Goal: Transaction & Acquisition: Download file/media

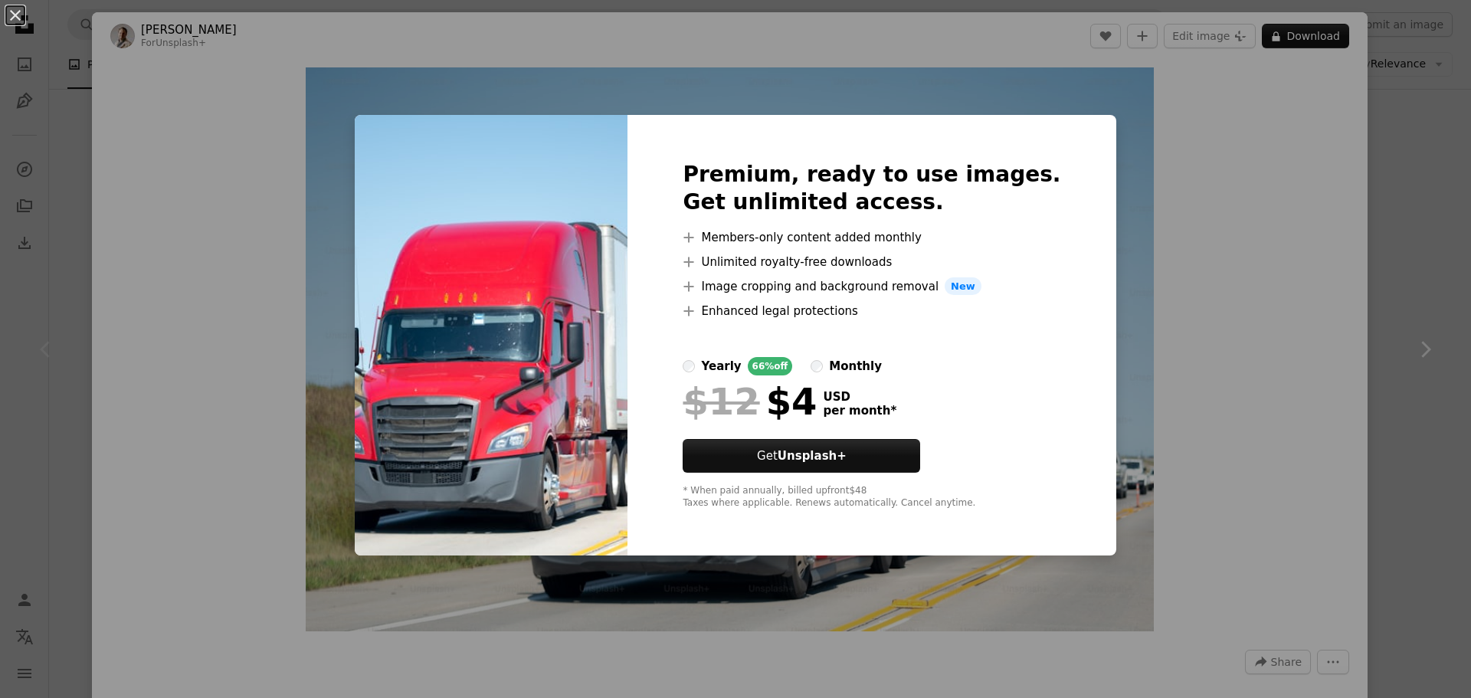
click at [1389, 144] on div "An X shape Premium, ready to use images. Get unlimited access. A plus sign Memb…" at bounding box center [735, 349] width 1471 height 698
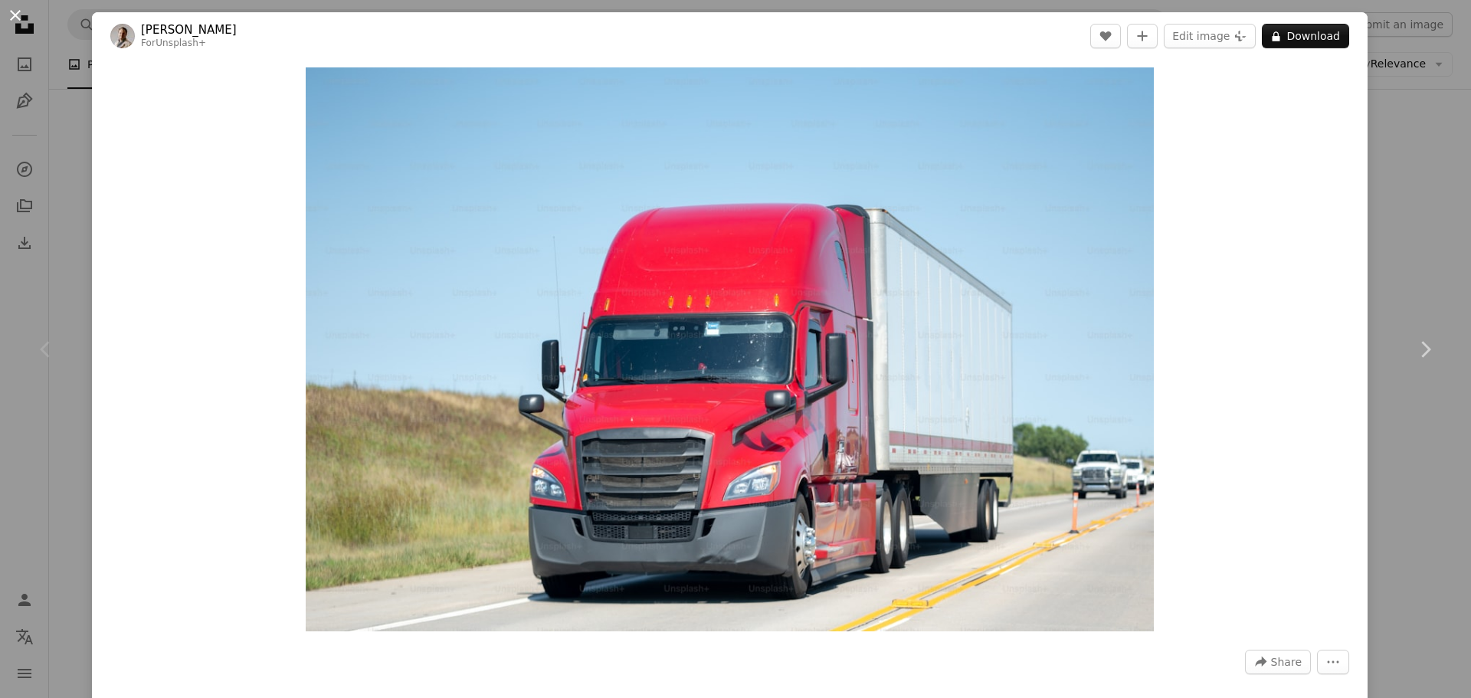
click at [12, 12] on button "An X shape" at bounding box center [15, 15] width 18 height 18
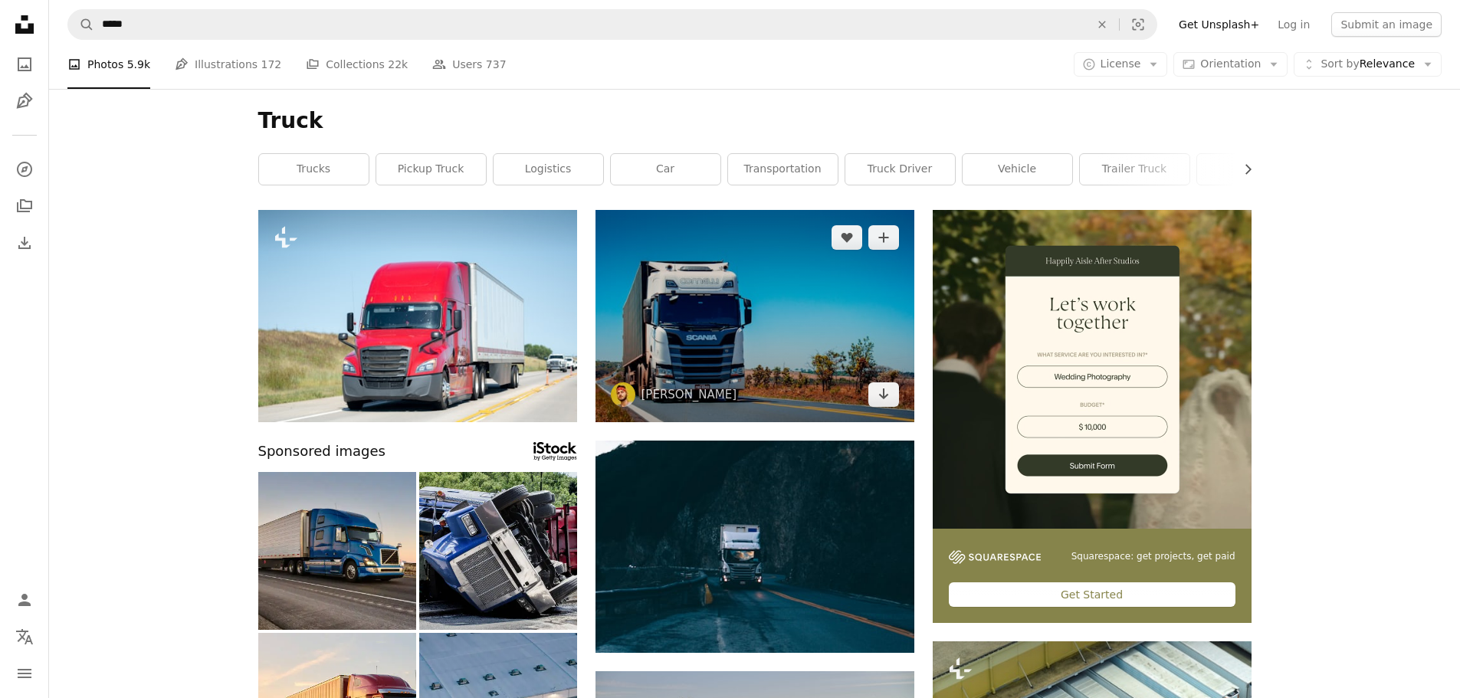
click at [734, 338] on img at bounding box center [754, 316] width 319 height 212
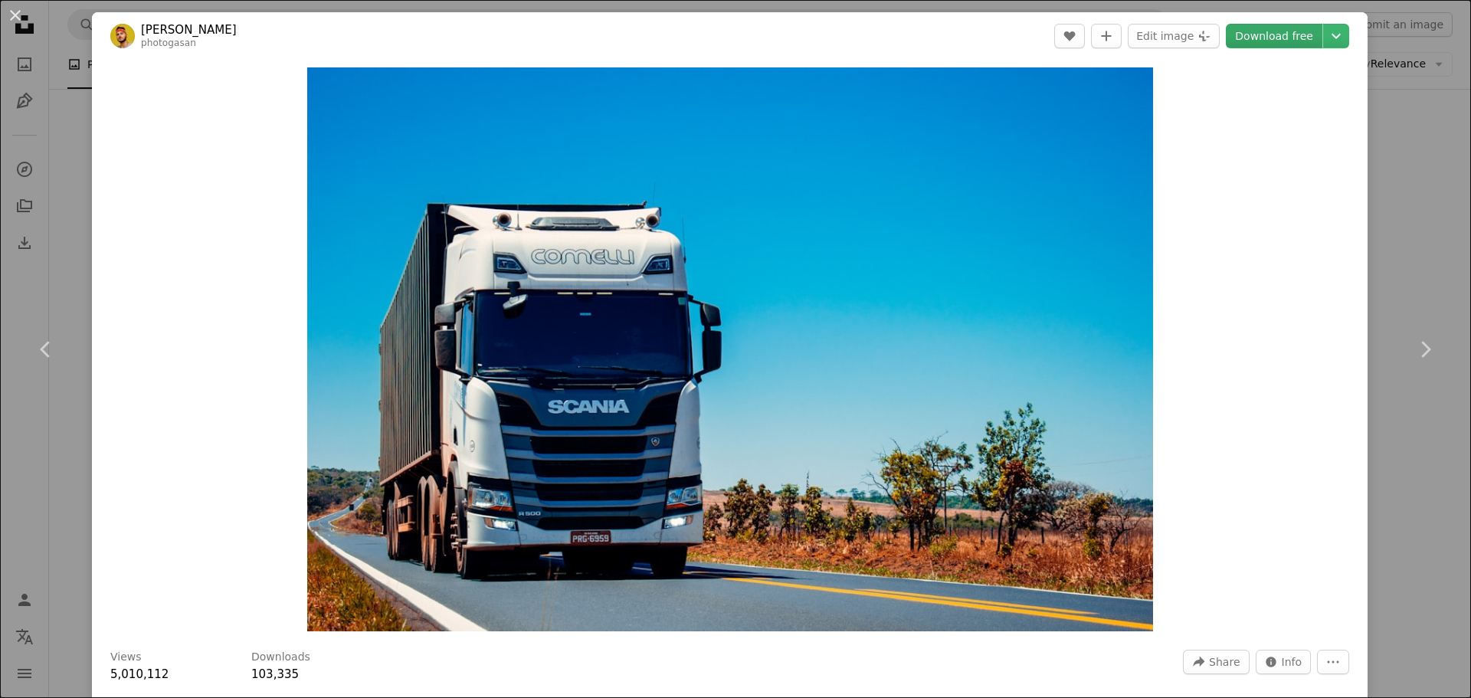
click at [1280, 38] on link "Download free" at bounding box center [1274, 36] width 97 height 25
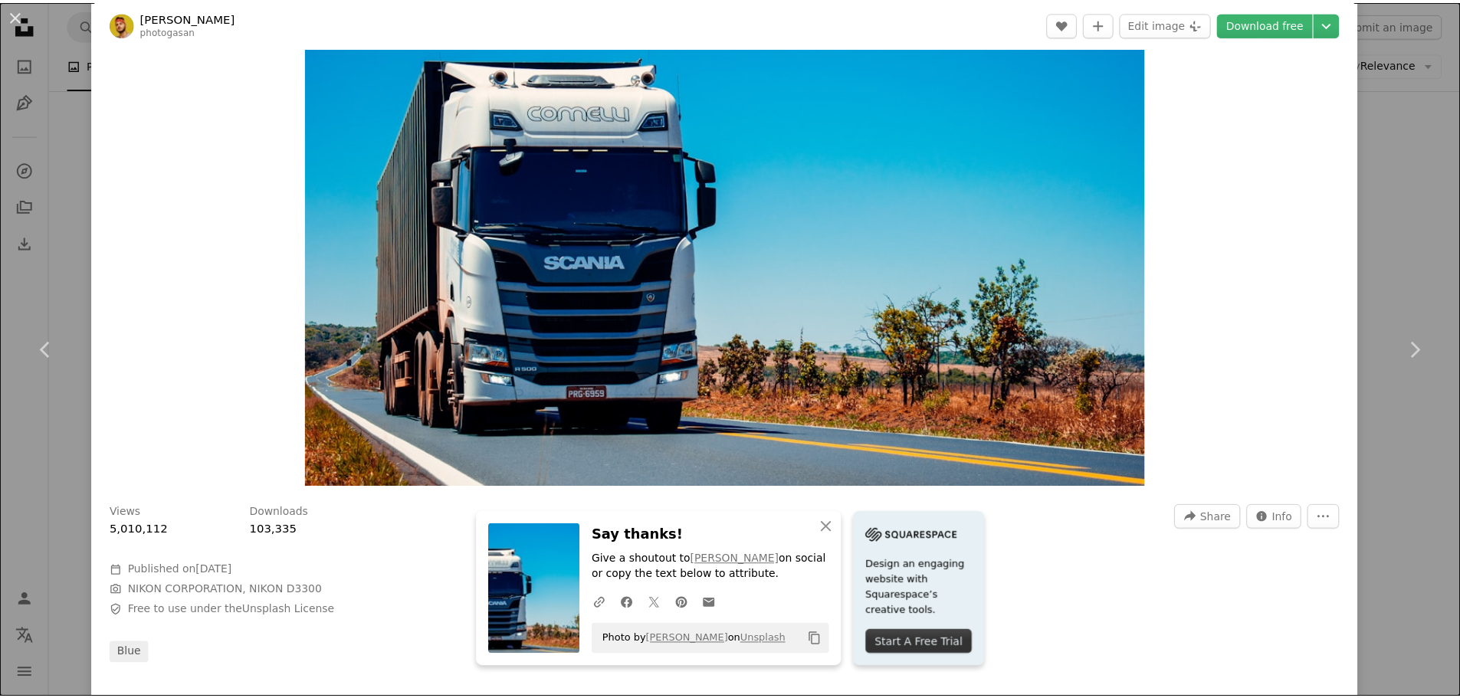
scroll to position [153, 0]
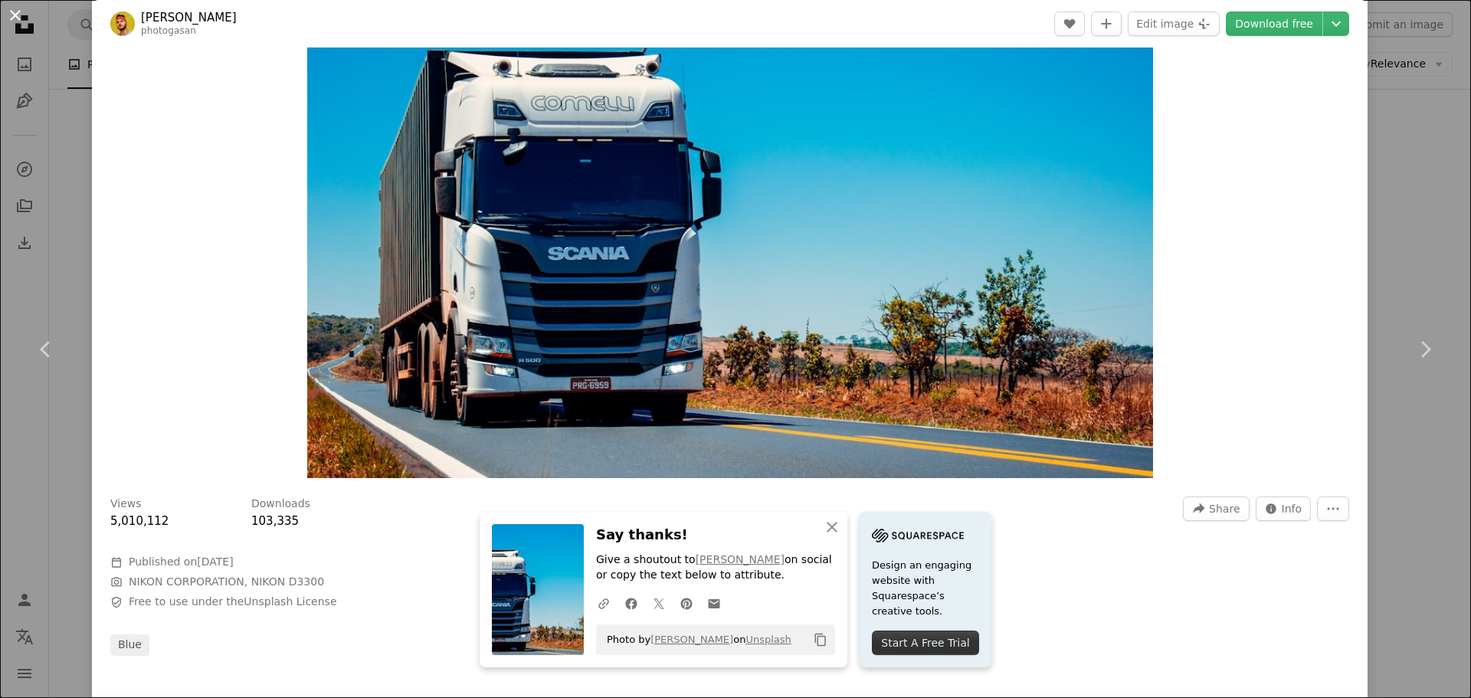
click at [14, 12] on button "An X shape" at bounding box center [15, 15] width 18 height 18
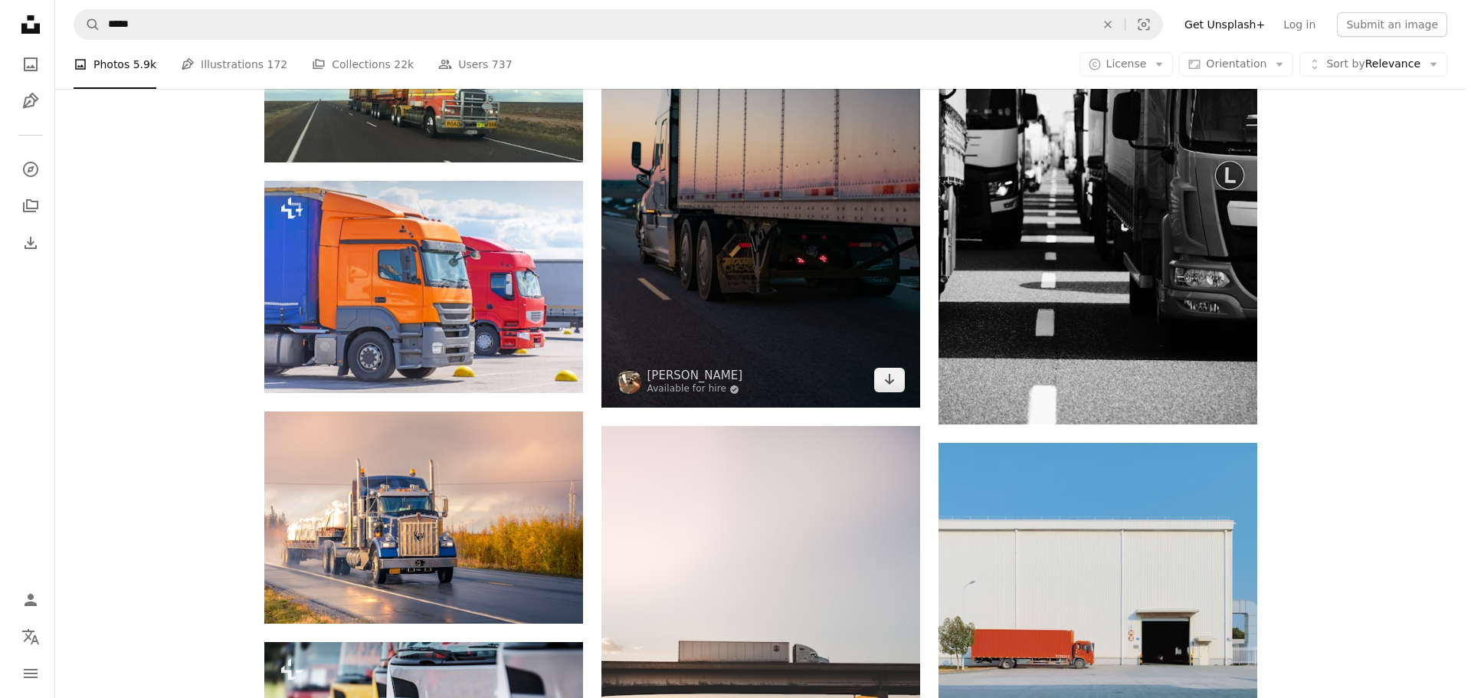
scroll to position [843, 0]
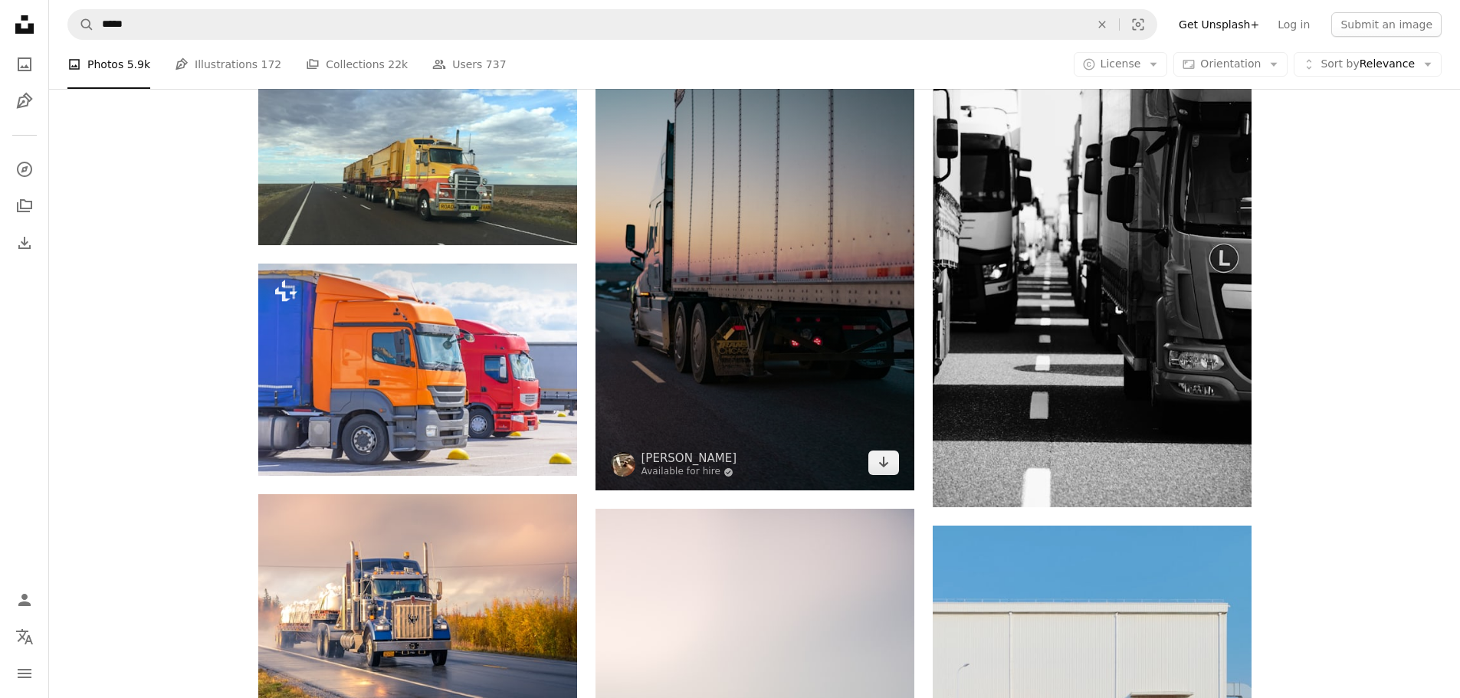
click at [748, 236] on img at bounding box center [754, 251] width 319 height 478
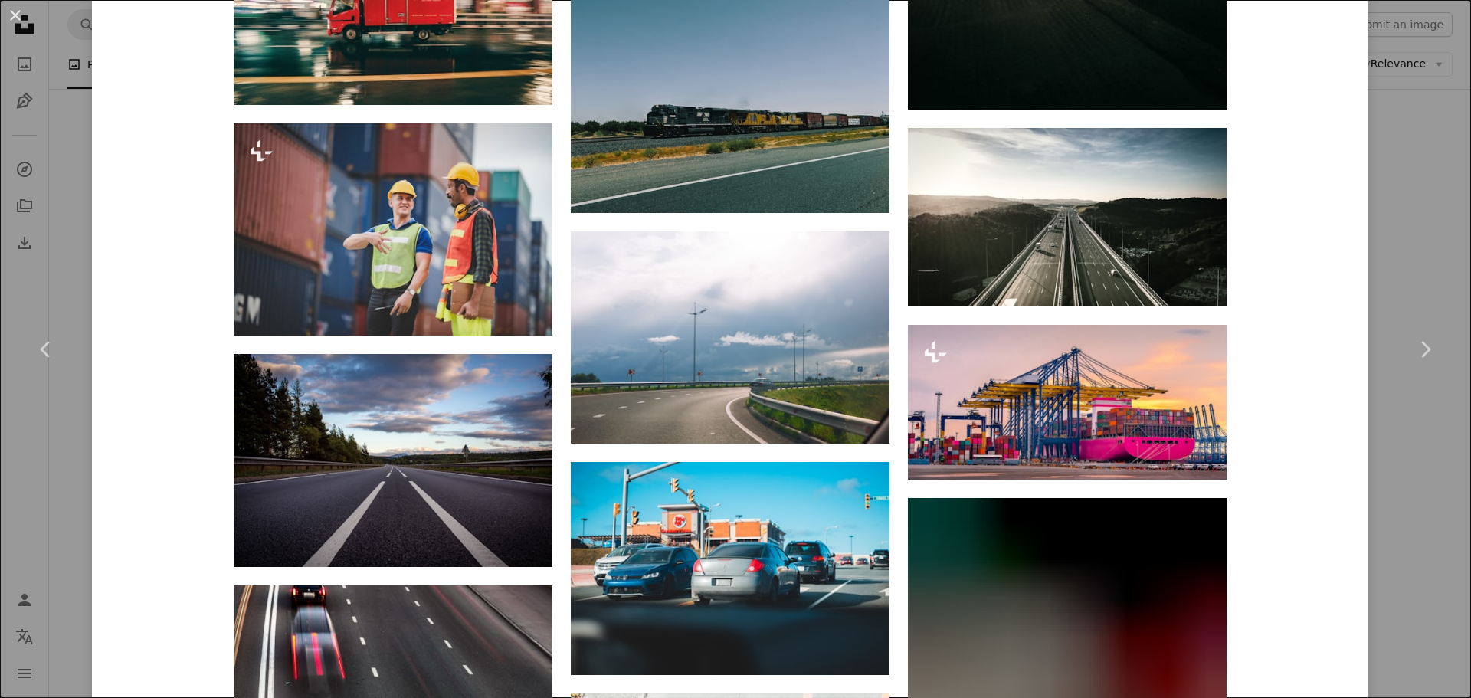
scroll to position [23050, 0]
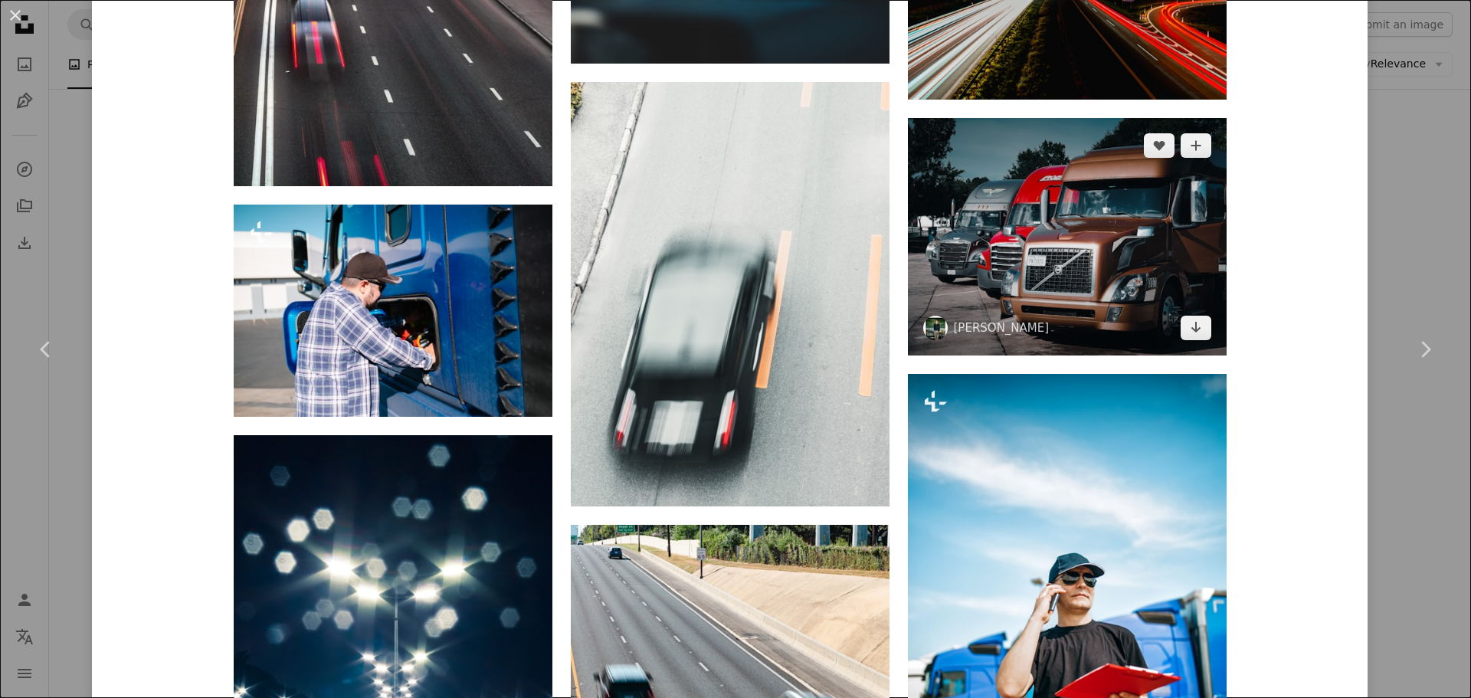
click at [1086, 261] on img at bounding box center [1067, 237] width 319 height 238
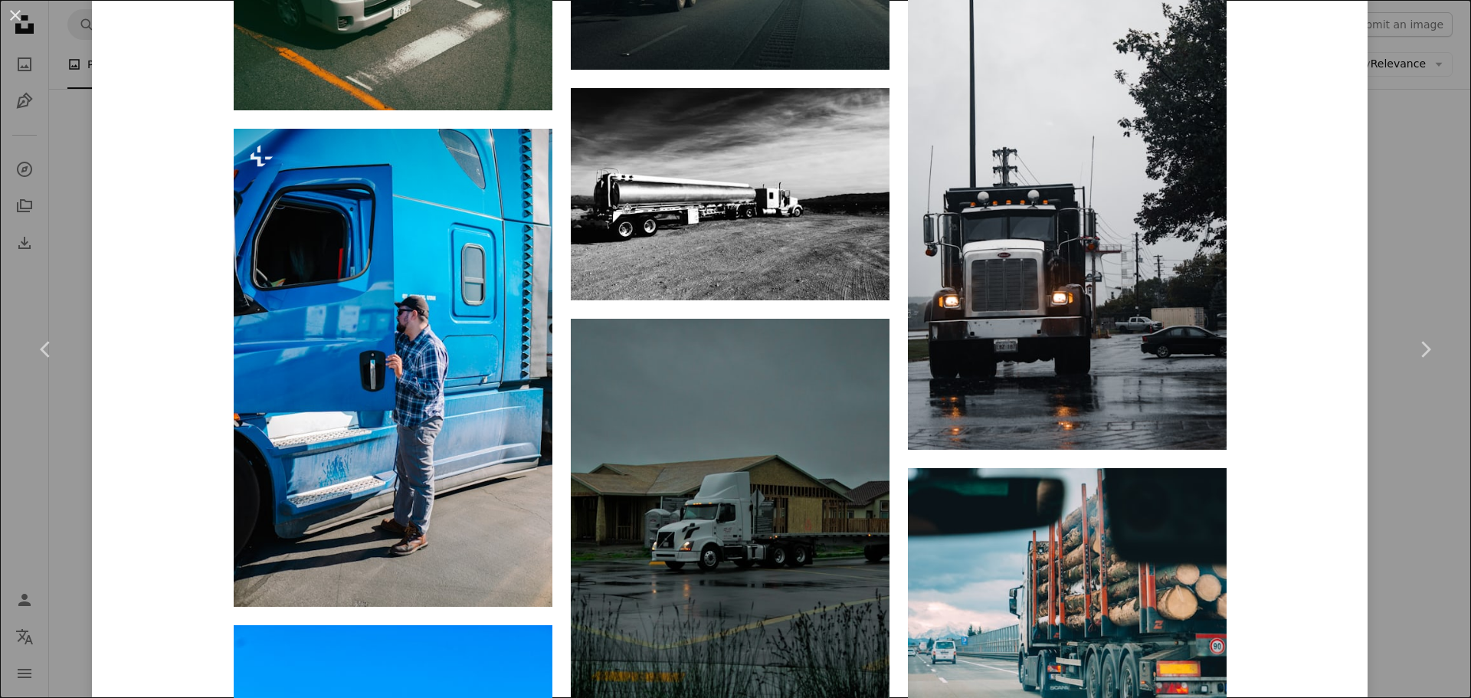
scroll to position [32236, 0]
